Goal: Task Accomplishment & Management: Use online tool/utility

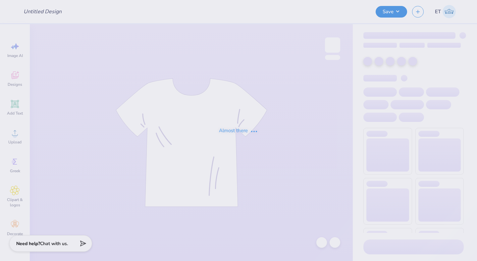
type input "Merch for Parents Weekend!"
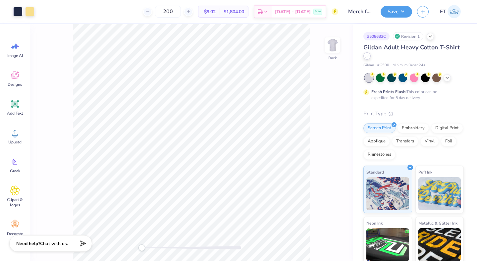
click at [369, 58] on div at bounding box center [366, 55] width 7 height 7
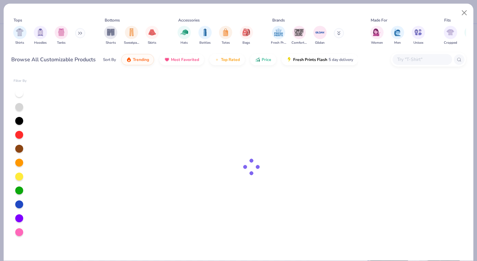
click at [417, 56] on input "text" at bounding box center [422, 60] width 51 height 8
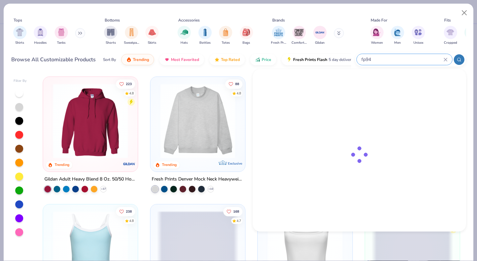
type input "fp94"
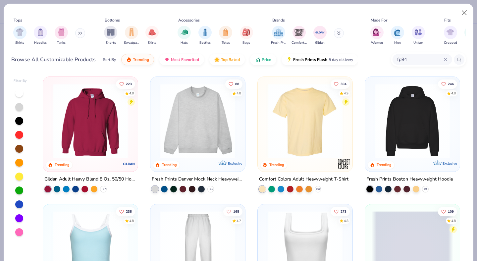
click at [230, 178] on div "Fresh Prints Denver Mock Neck Heavyweight Sweatshirt" at bounding box center [198, 179] width 92 height 8
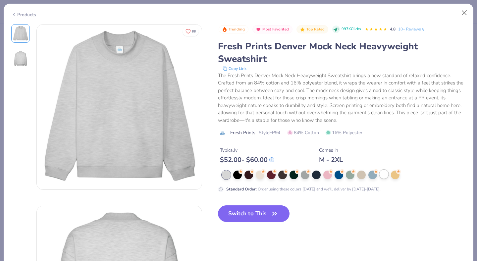
click at [383, 171] on div at bounding box center [384, 174] width 9 height 9
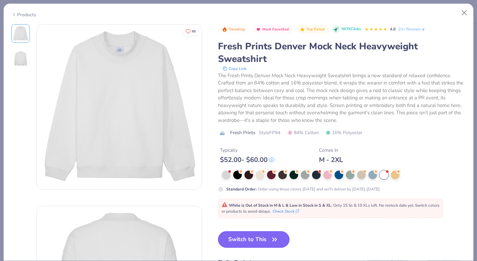
click at [263, 237] on button "Switch to This" at bounding box center [254, 239] width 72 height 17
click at [262, 237] on button "Switch to This" at bounding box center [254, 239] width 72 height 17
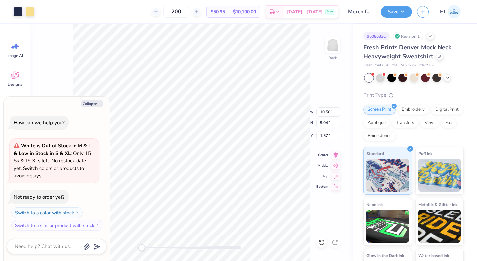
type textarea "x"
type input "1.57"
type textarea "x"
type input "3.00"
type textarea "x"
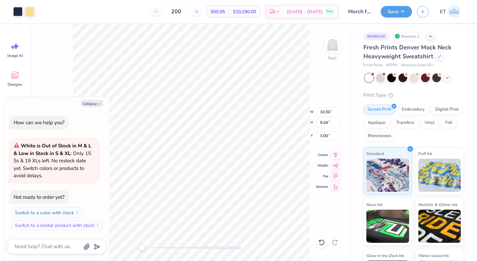
type input "2.02"
click at [400, 7] on button "Save" at bounding box center [396, 11] width 31 height 12
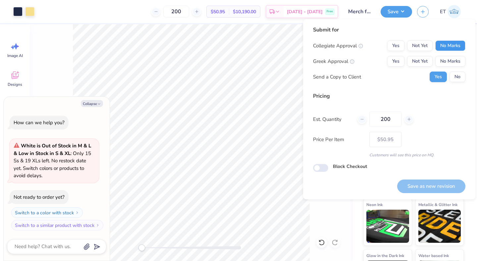
click at [451, 45] on button "No Marks" at bounding box center [450, 45] width 30 height 11
click at [402, 62] on button "Yes" at bounding box center [395, 61] width 17 height 11
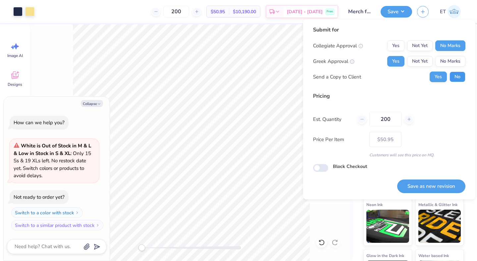
click at [459, 77] on button "No" at bounding box center [458, 77] width 16 height 11
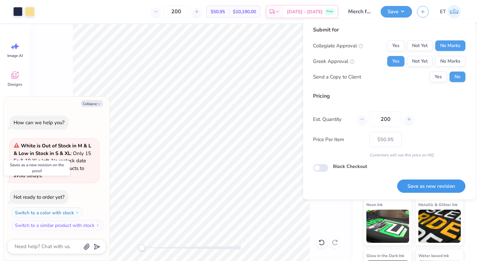
click at [442, 189] on button "Save as new revision" at bounding box center [431, 187] width 68 height 14
type textarea "x"
type input "– –"
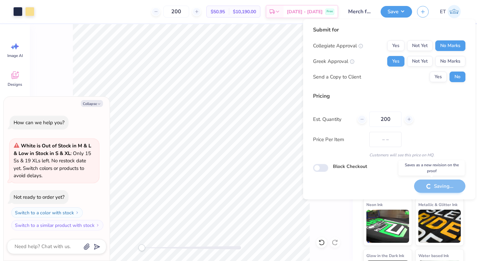
type textarea "x"
type input "$50.95"
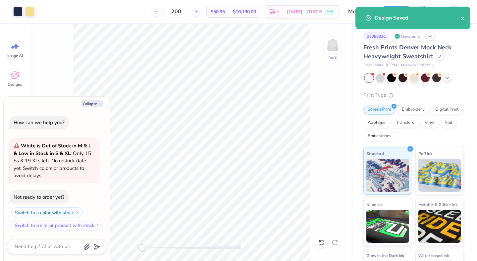
type textarea "x"
